Goal: Information Seeking & Learning: Compare options

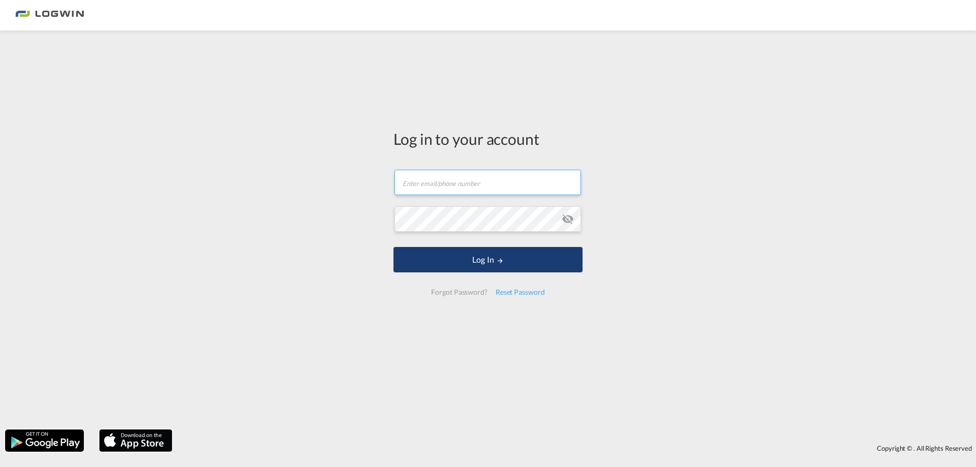
type input "[EMAIL_ADDRESS][DOMAIN_NAME]"
click at [416, 256] on button "Log In" at bounding box center [488, 259] width 189 height 25
